Goal: Task Accomplishment & Management: Manage account settings

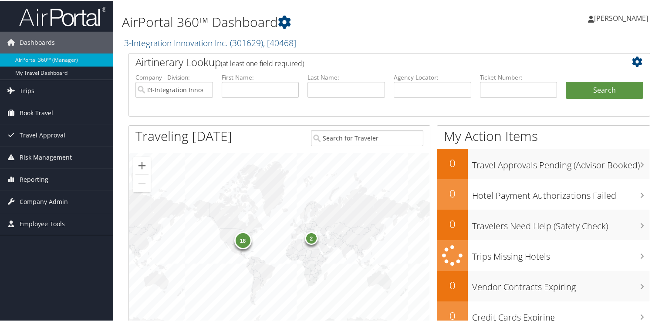
click at [54, 112] on link "Book Travel" at bounding box center [56, 112] width 113 height 22
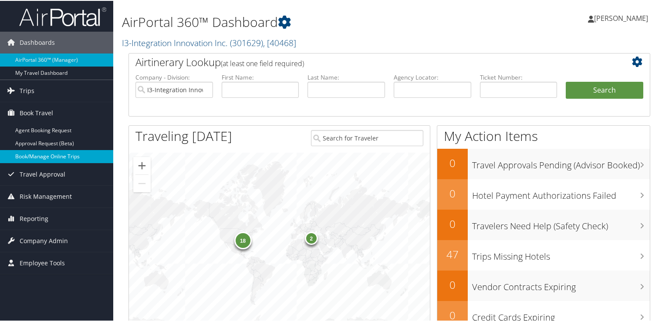
click at [61, 154] on link "Book/Manage Online Trips" at bounding box center [56, 155] width 113 height 13
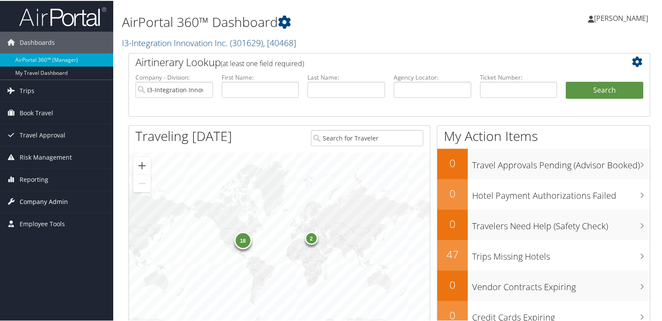
click at [62, 198] on span "Company Admin" at bounding box center [44, 201] width 48 height 22
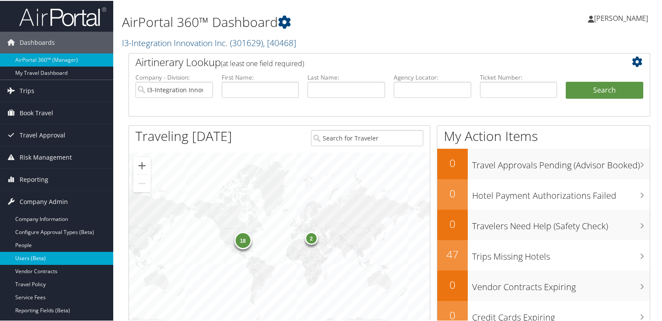
click at [59, 255] on link "Users (Beta)" at bounding box center [56, 257] width 113 height 13
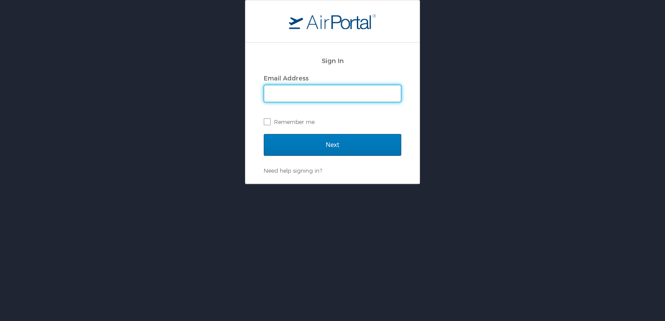
type input "[PERSON_NAME][EMAIL_ADDRESS][PERSON_NAME][DOMAIN_NAME]"
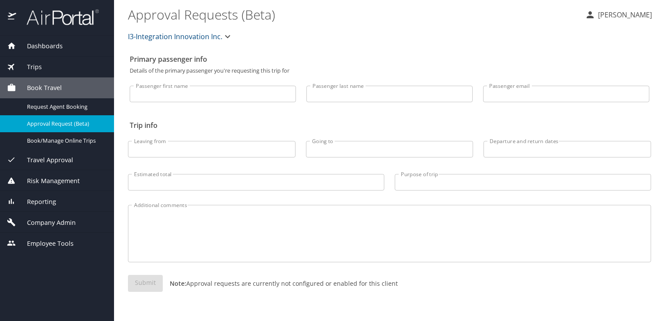
click at [56, 224] on span "Company Admin" at bounding box center [46, 223] width 60 height 10
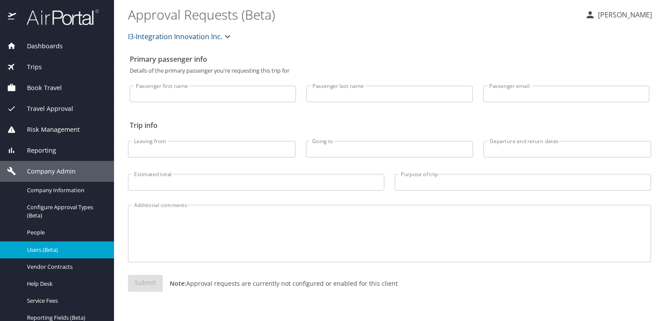
click at [48, 252] on span "Users (Beta)" at bounding box center [65, 250] width 77 height 8
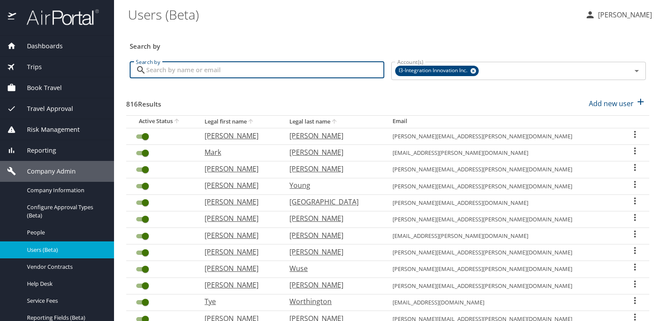
click at [315, 70] on input "Search by" at bounding box center [265, 70] width 238 height 17
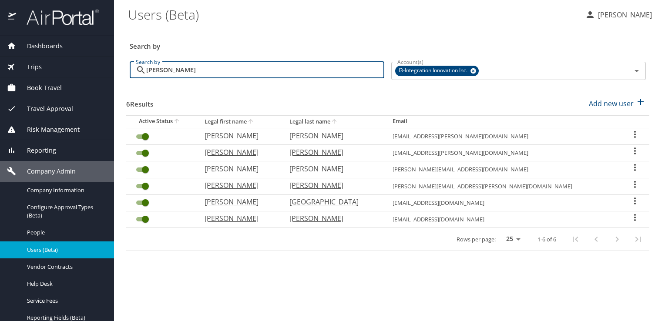
type input "[PERSON_NAME]"
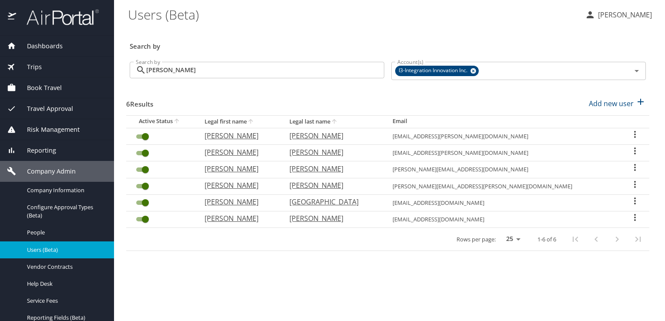
click at [630, 168] on icon "User Search Table" at bounding box center [635, 167] width 10 height 10
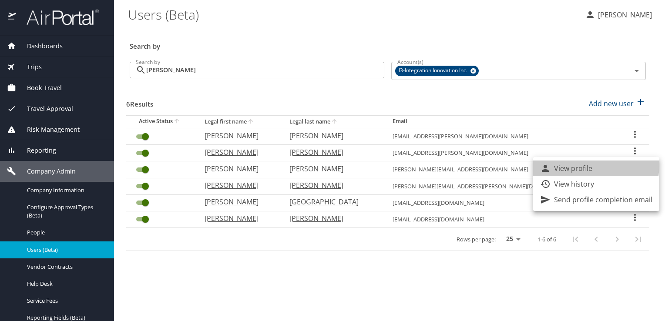
click at [579, 165] on p "View profile" at bounding box center [573, 168] width 38 height 10
select select "US"
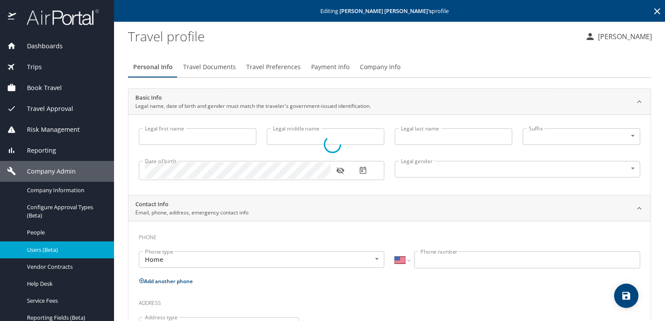
type input "Matthew"
type input "Grant"
type input "Jared"
type input "Male"
type input "Kristen"
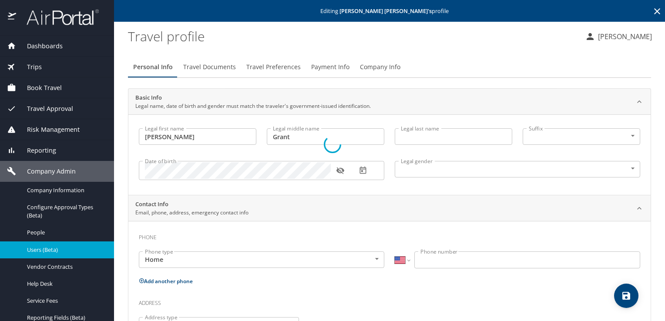
type input "Jared"
select select "UG"
type input "2801382"
type input "United States of America"
type input "Alabama"
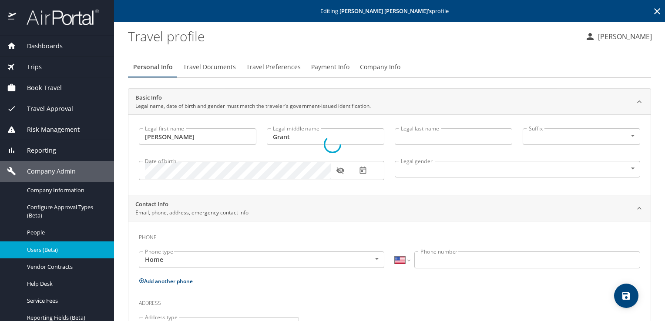
type input "United States of America"
type input "Alabama"
select select "US"
select select "UG"
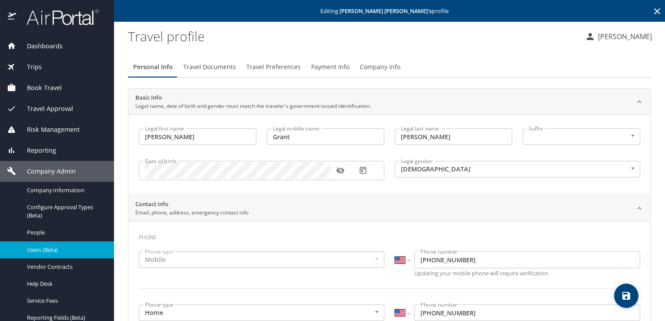
click at [655, 10] on icon at bounding box center [658, 11] width 6 height 6
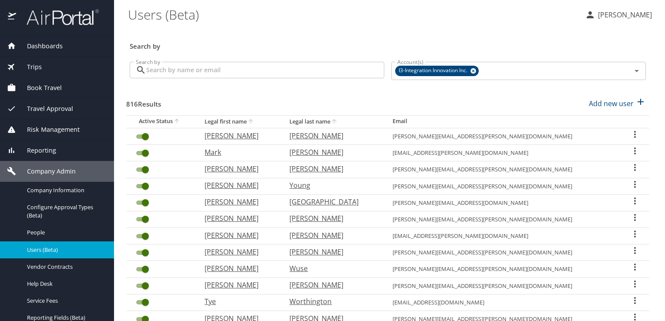
click at [206, 71] on input "Search by" at bounding box center [265, 70] width 238 height 17
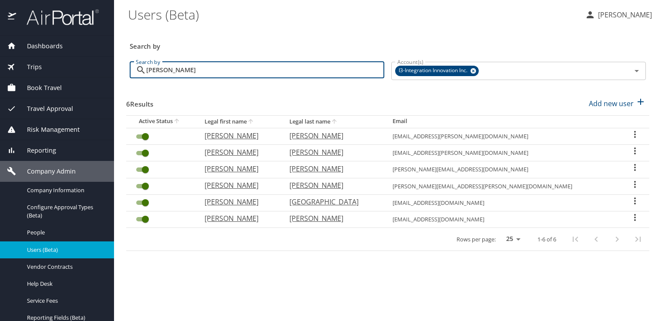
type input "jared"
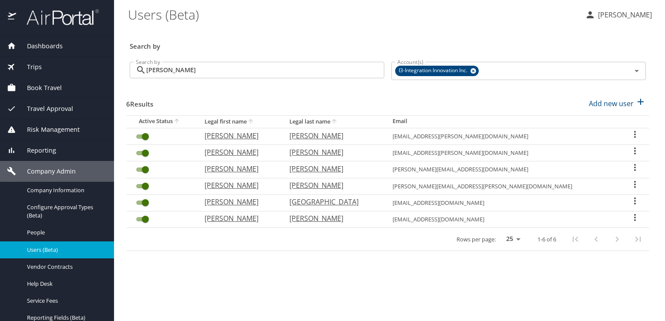
click at [630, 184] on icon "User Search Table" at bounding box center [635, 184] width 10 height 10
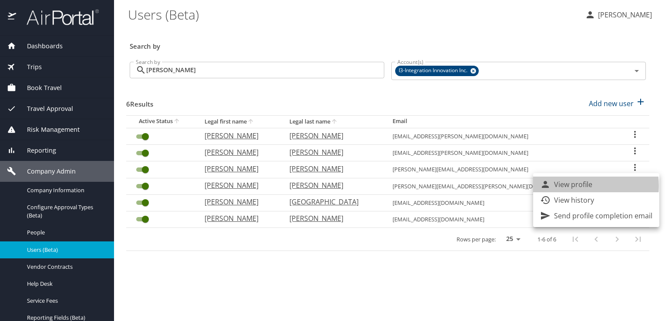
click at [582, 186] on p "View profile" at bounding box center [573, 184] width 38 height 10
select select "US"
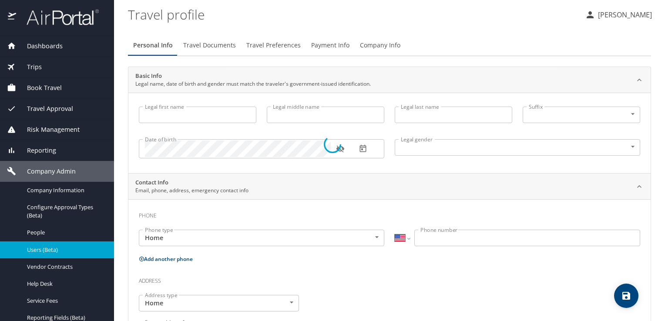
type input "Matthew"
type input "James"
type input "Jared"
type input "Male"
type input "Kim"
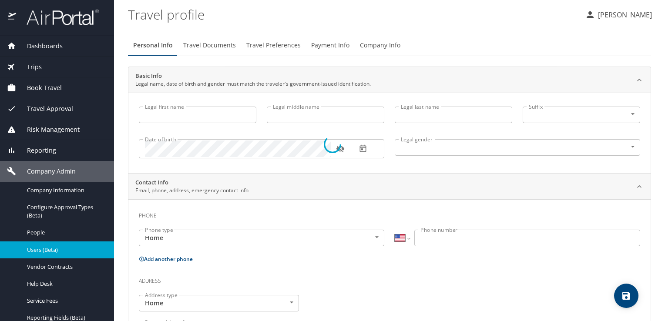
type input "Jared"
type input "(256) 466-9769"
select select "US"
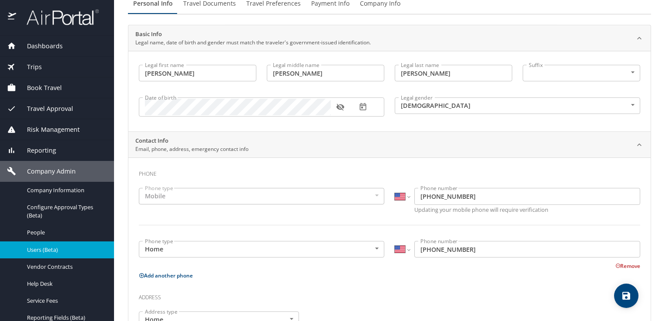
scroll to position [6, 0]
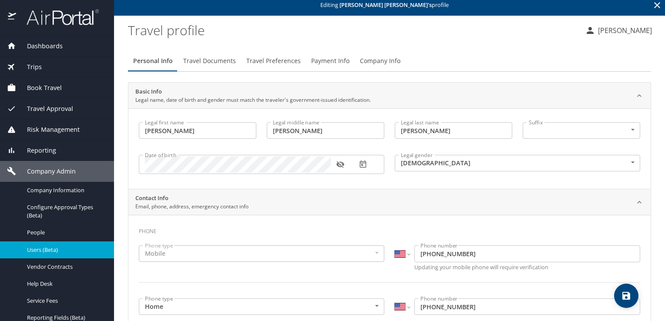
click at [275, 60] on span "Travel Preferences" at bounding box center [273, 61] width 54 height 11
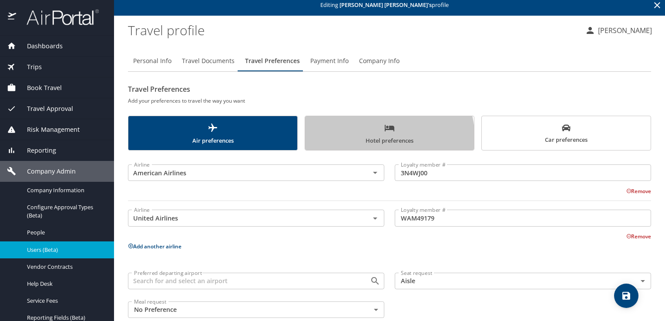
click at [368, 138] on span "Hotel preferences" at bounding box center [389, 134] width 159 height 23
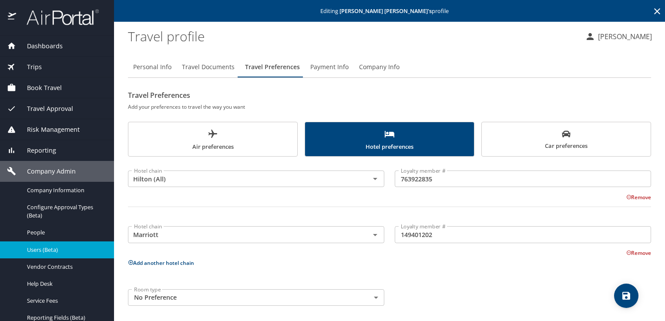
scroll to position [3, 0]
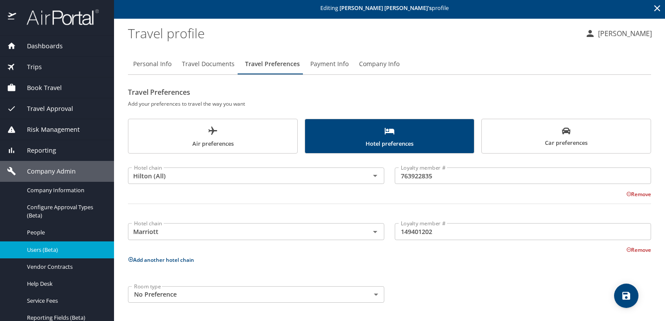
click at [652, 8] on icon at bounding box center [657, 8] width 10 height 10
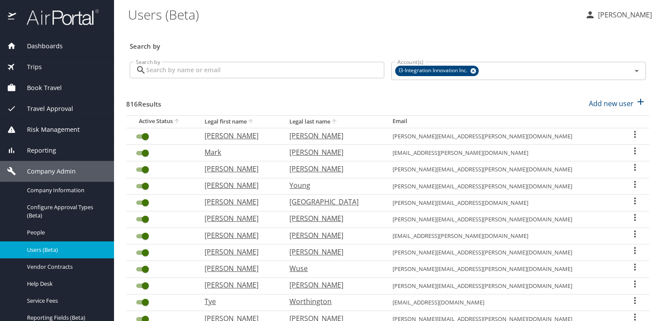
click at [316, 70] on input "Search by" at bounding box center [265, 70] width 238 height 17
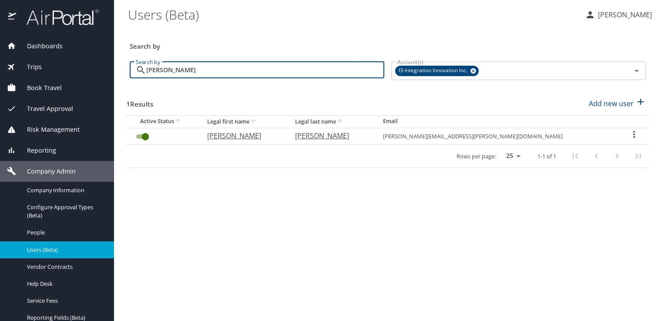
type input "trupiano"
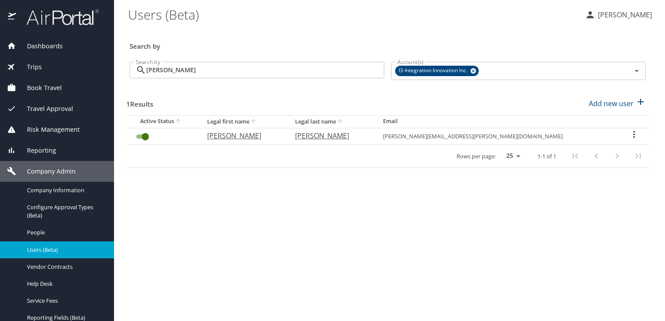
click at [629, 135] on icon "User Search Table" at bounding box center [634, 134] width 10 height 10
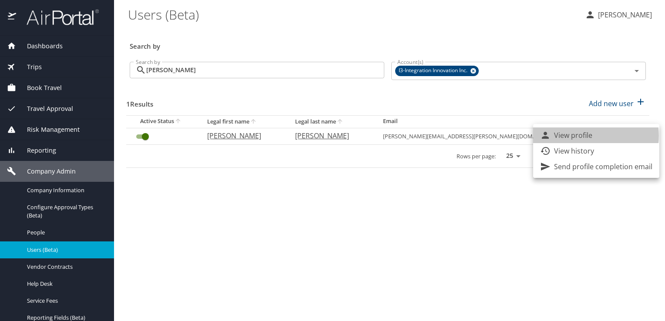
click at [583, 136] on p "View profile" at bounding box center [573, 135] width 38 height 10
select select "US"
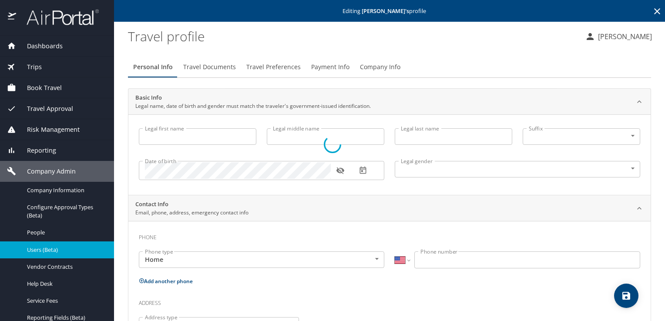
type input "Samuel"
type input "Trupiano"
type input "Male"
type input "Candice"
type input "Trupiano"
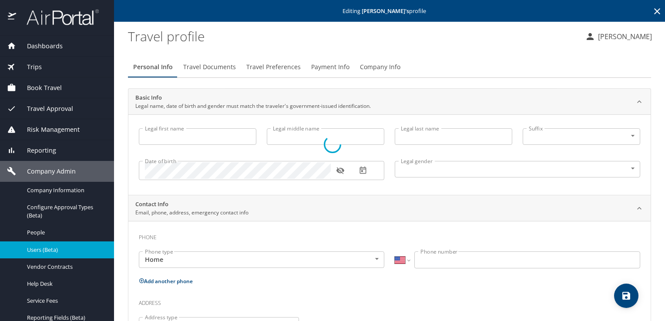
select select "UG"
type input "6514432"
select select "US"
select select "UG"
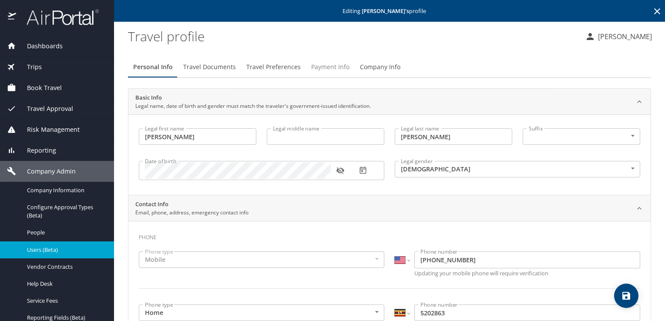
click at [336, 67] on span "Payment Info" at bounding box center [330, 67] width 38 height 11
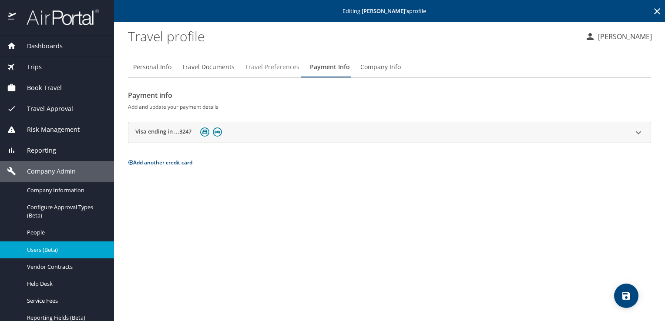
click at [278, 67] on span "Travel Preferences" at bounding box center [272, 67] width 54 height 11
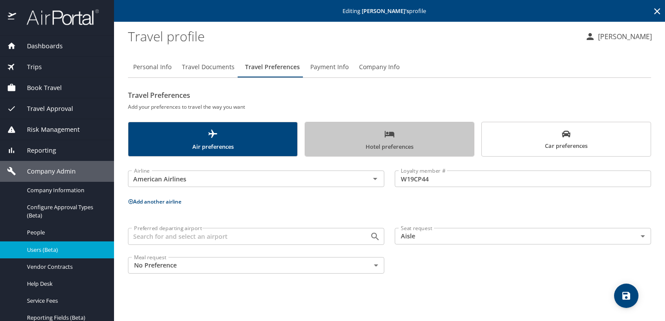
click at [369, 134] on span "Hotel preferences" at bounding box center [389, 140] width 159 height 23
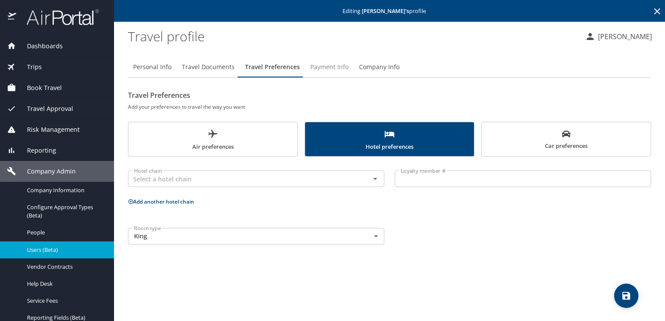
click at [337, 64] on span "Payment Info" at bounding box center [329, 67] width 38 height 11
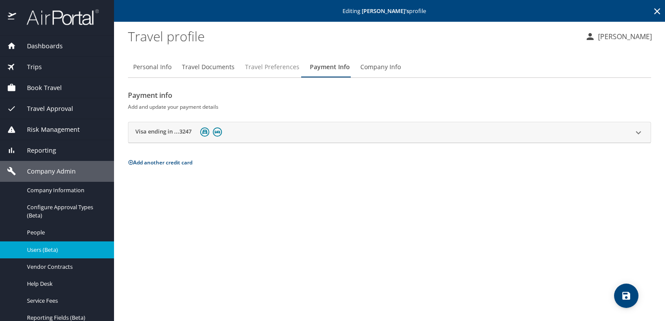
click at [272, 70] on span "Travel Preferences" at bounding box center [272, 67] width 54 height 11
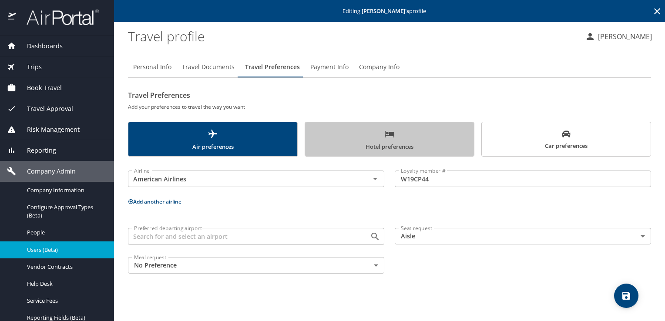
click at [379, 139] on span "Hotel preferences" at bounding box center [389, 140] width 159 height 23
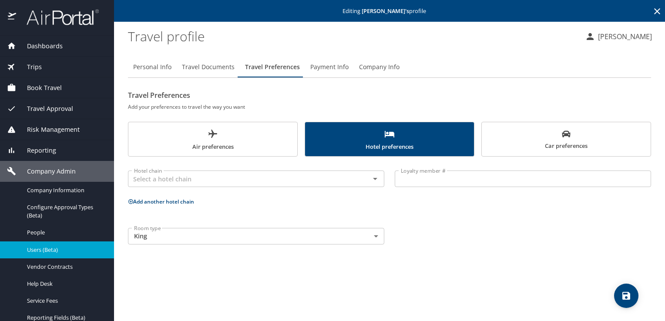
click at [160, 67] on span "Personal Info" at bounding box center [152, 67] width 38 height 11
select select "US"
select select "UG"
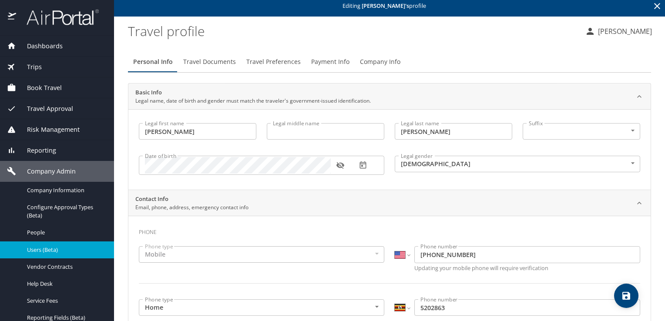
scroll to position [5, 0]
